Goal: Check status: Check status

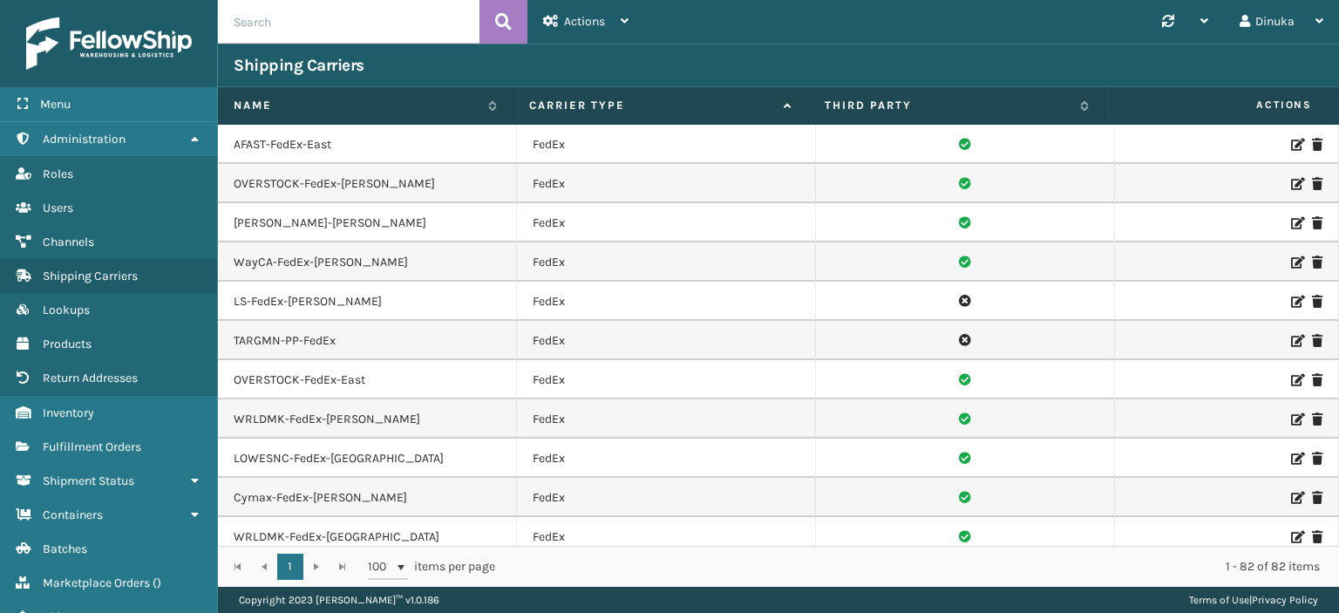
scroll to position [2186, 0]
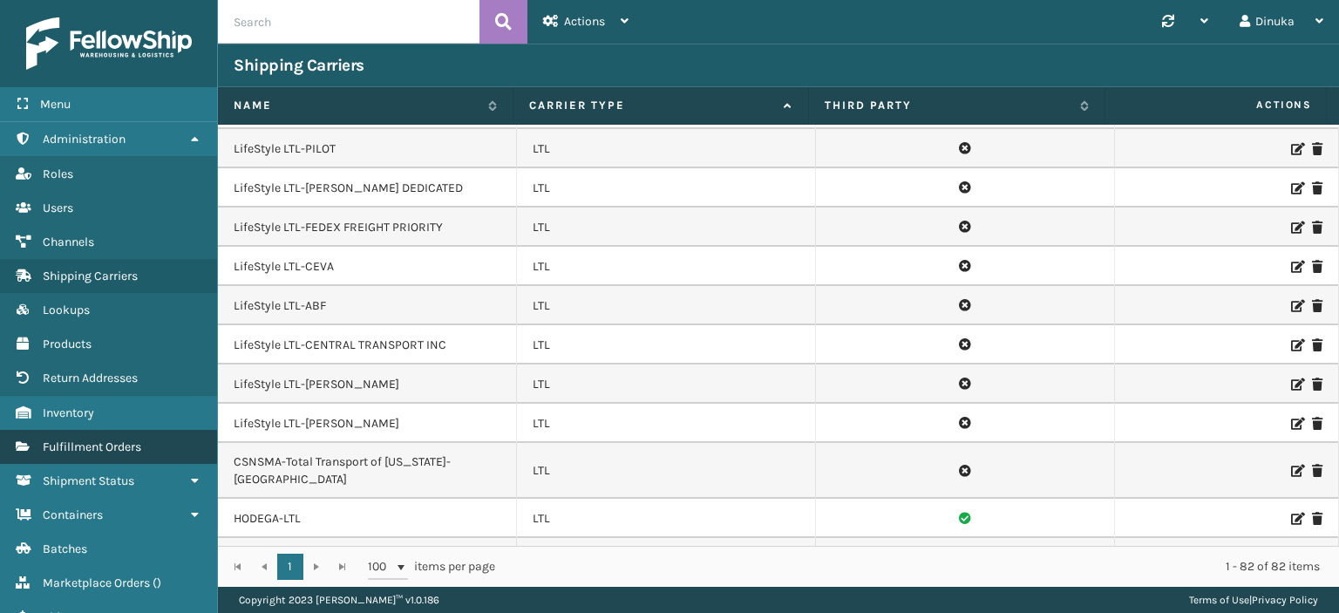
drag, startPoint x: 0, startPoint y: 0, endPoint x: 125, endPoint y: 446, distance: 463.4
click at [125, 446] on span "Fulfillment Orders" at bounding box center [92, 446] width 99 height 15
click at [126, 446] on span "Fulfillment Orders" at bounding box center [92, 446] width 99 height 15
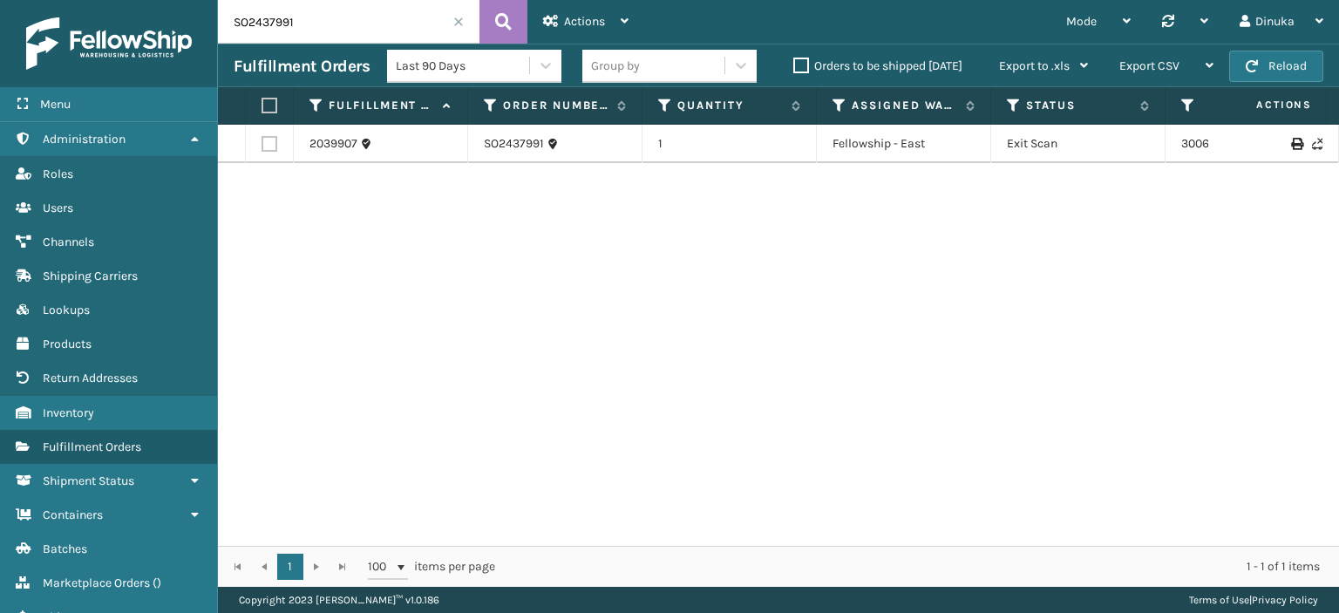
click at [273, 24] on input "SO2437991" at bounding box center [349, 22] width 262 height 44
paste input "832"
type input "SO2438321"
click at [499, 24] on icon at bounding box center [503, 22] width 17 height 26
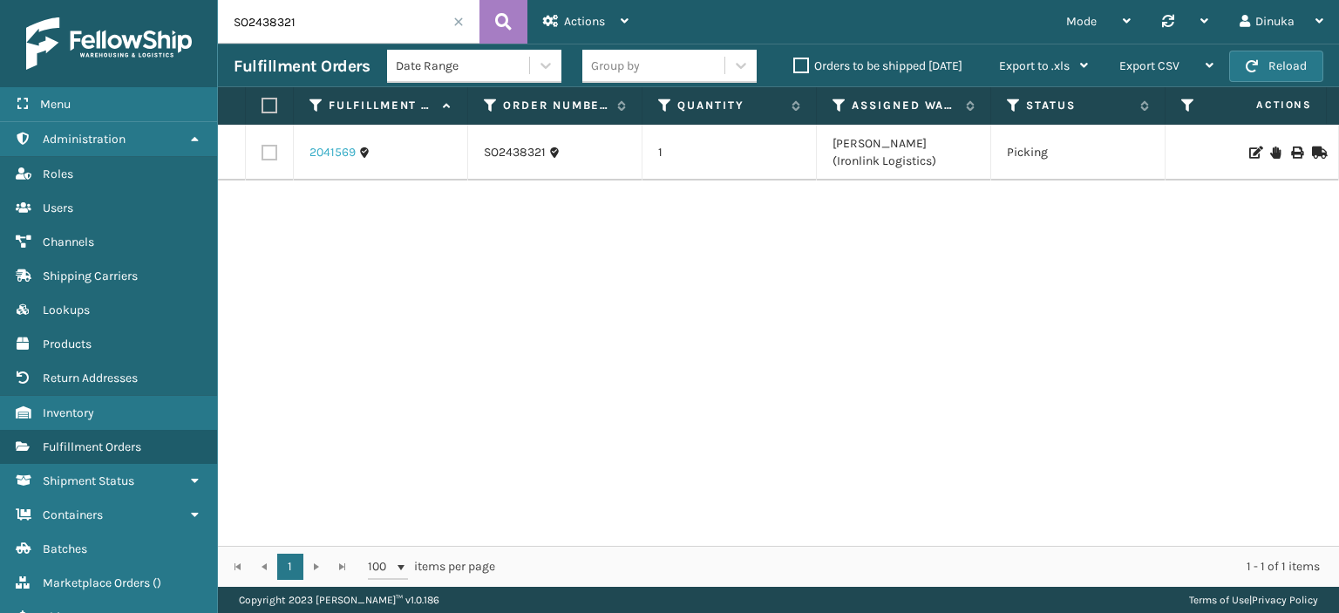
click at [343, 152] on link "2041569" at bounding box center [332, 152] width 46 height 17
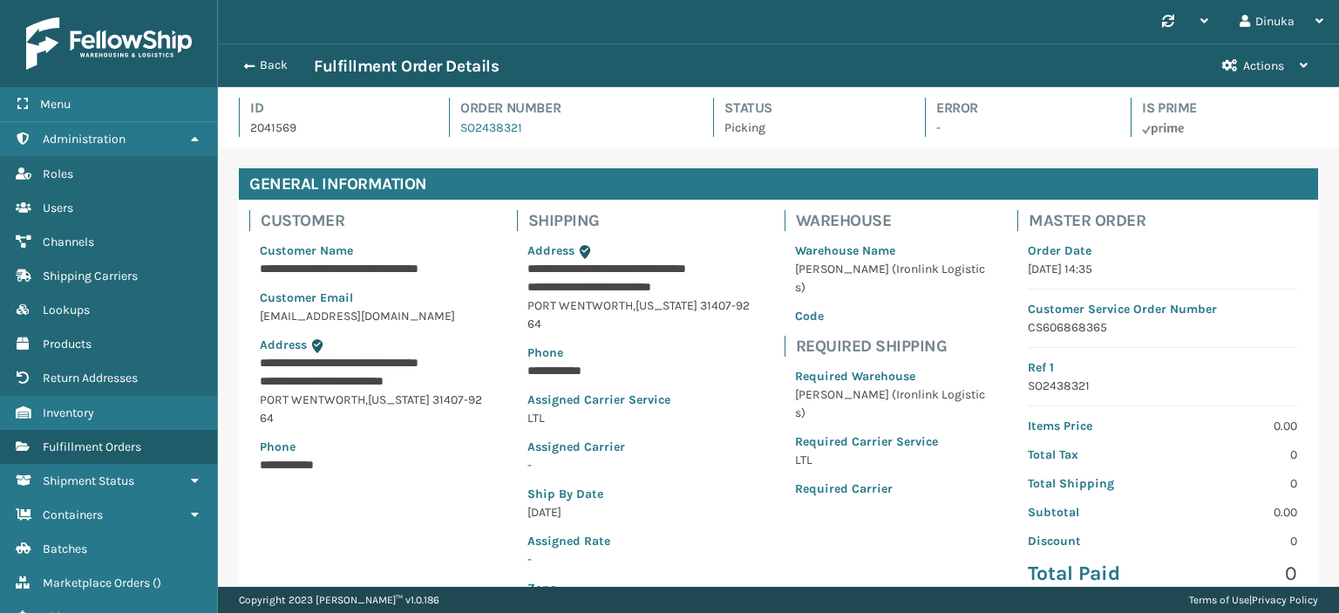
scroll to position [42, 1120]
